Goal: Task Accomplishment & Management: Manage account settings

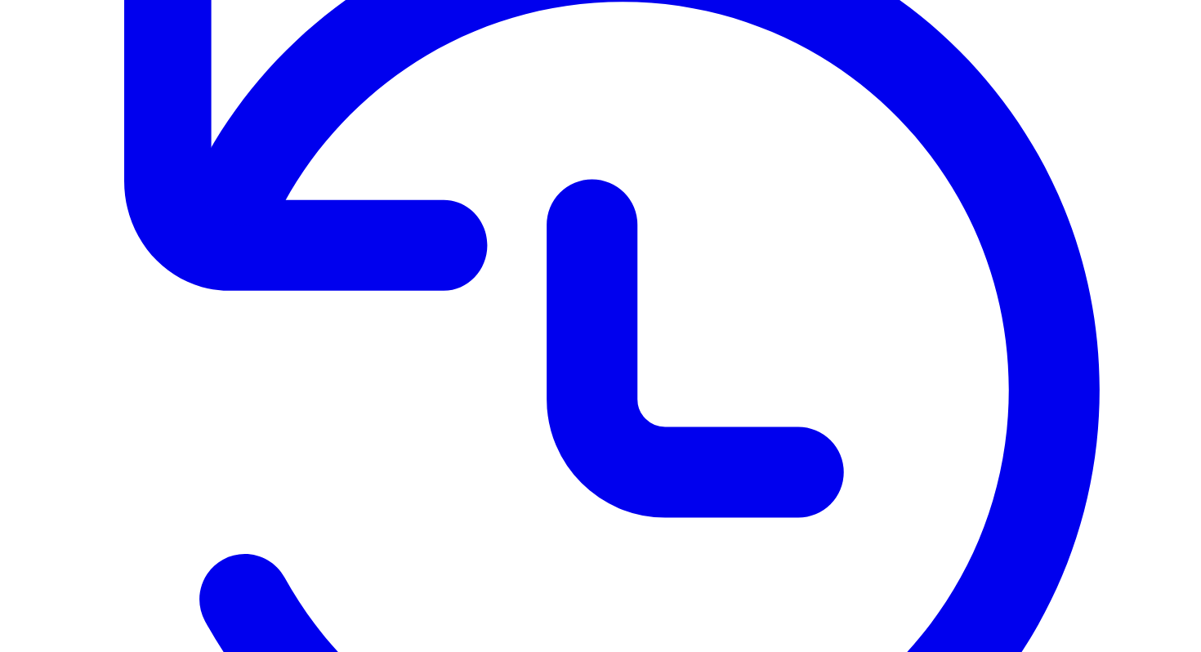
scroll to position [323, 0]
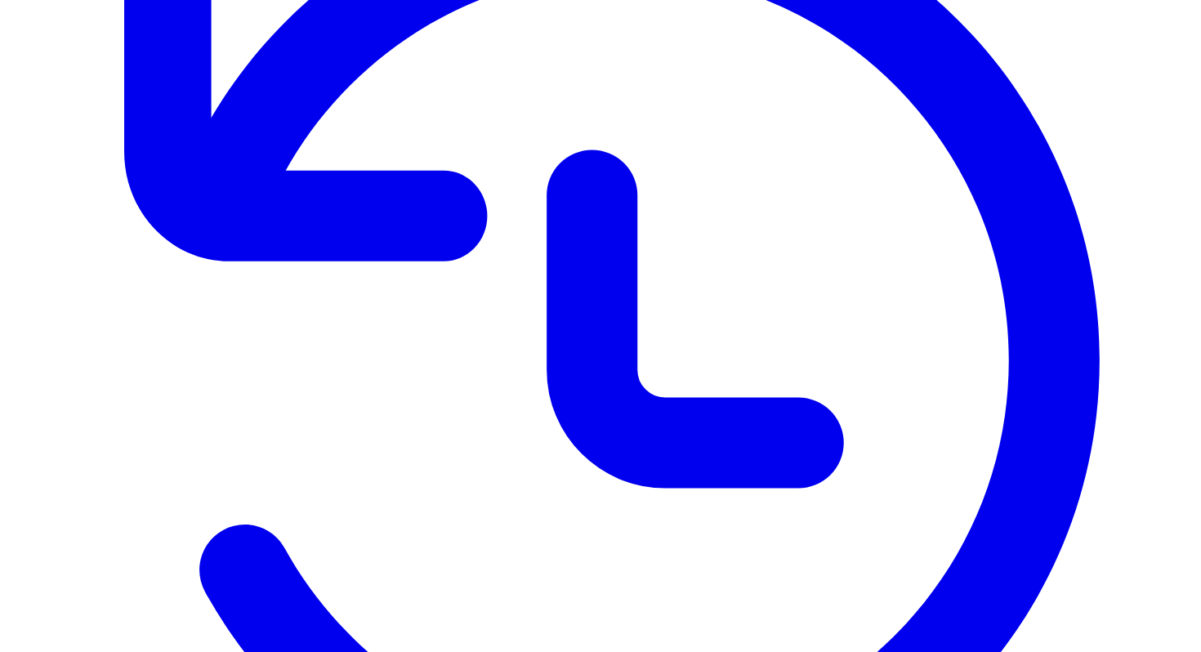
scroll to position [346, 0]
